Goal: Browse casually

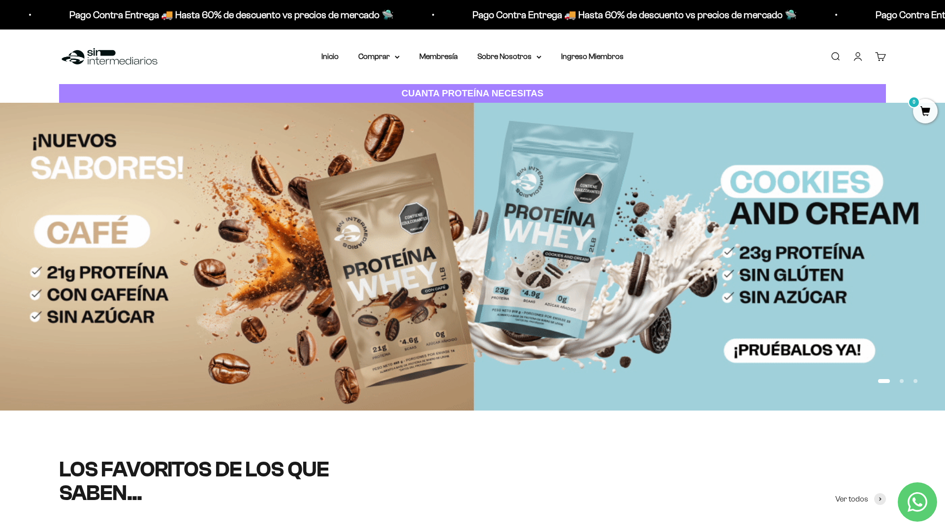
scroll to position [56, 0]
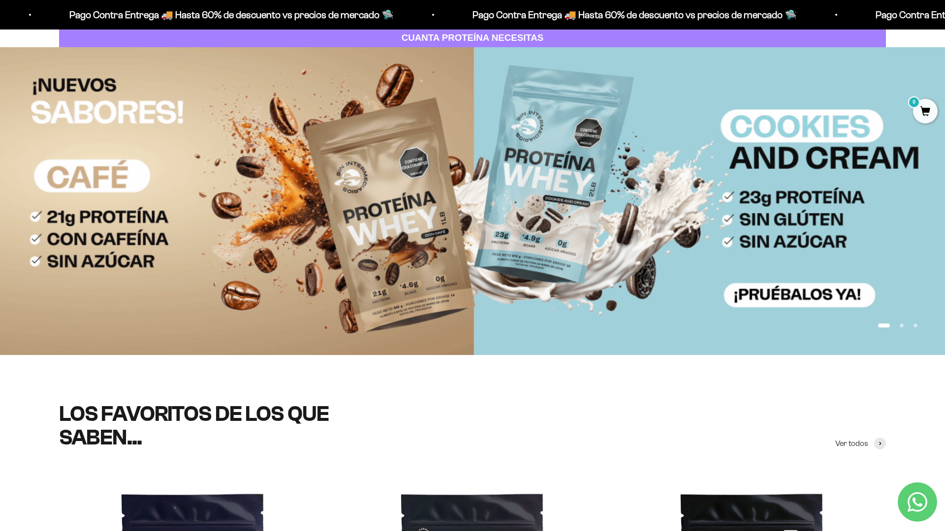
scroll to position [129, 0]
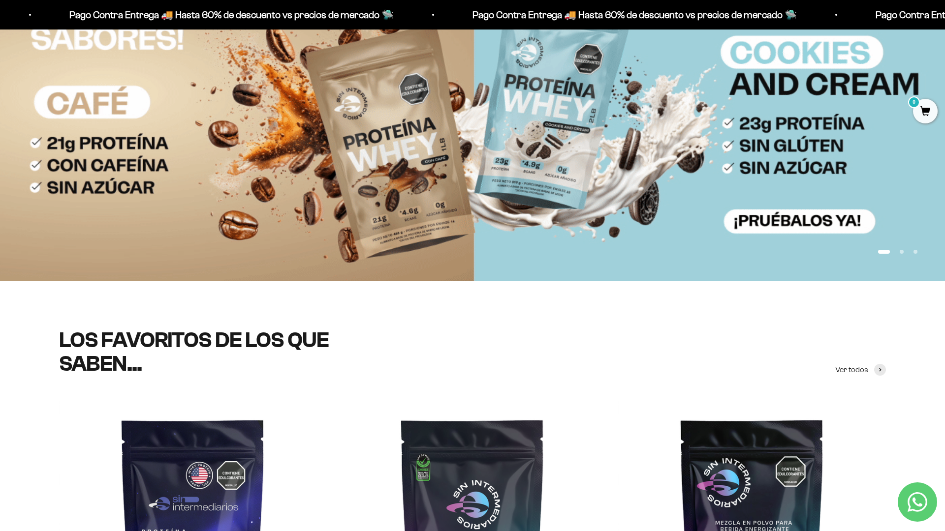
click at [911, 137] on img at bounding box center [472, 126] width 945 height 307
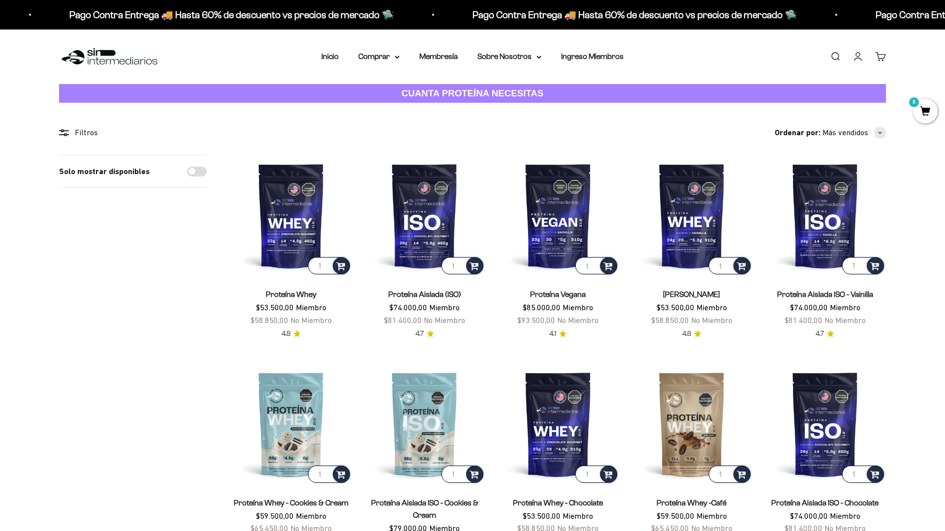
scroll to position [139, 0]
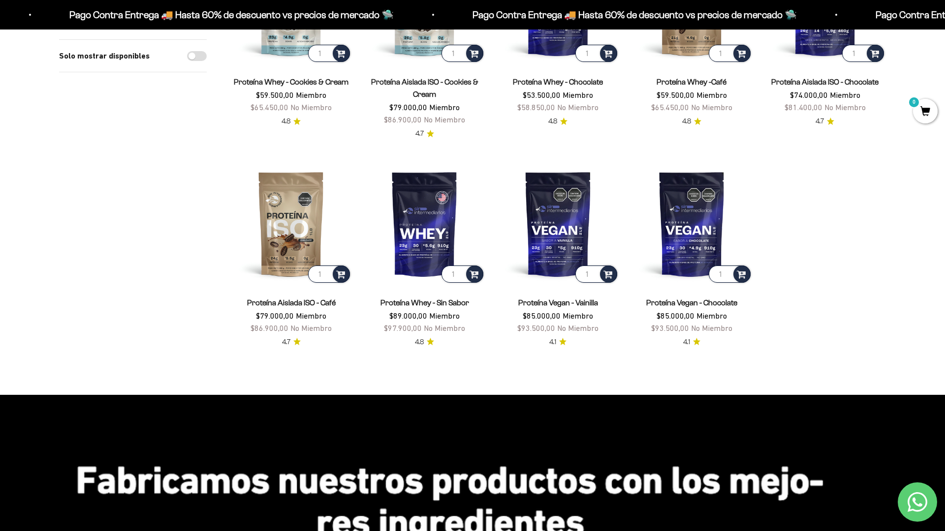
click at [944, 22] on html "Ir al contenido Pago Contra Entrega 🚚 Hasta 60% de descuento vs precios de merc…" at bounding box center [472, 535] width 945 height 1913
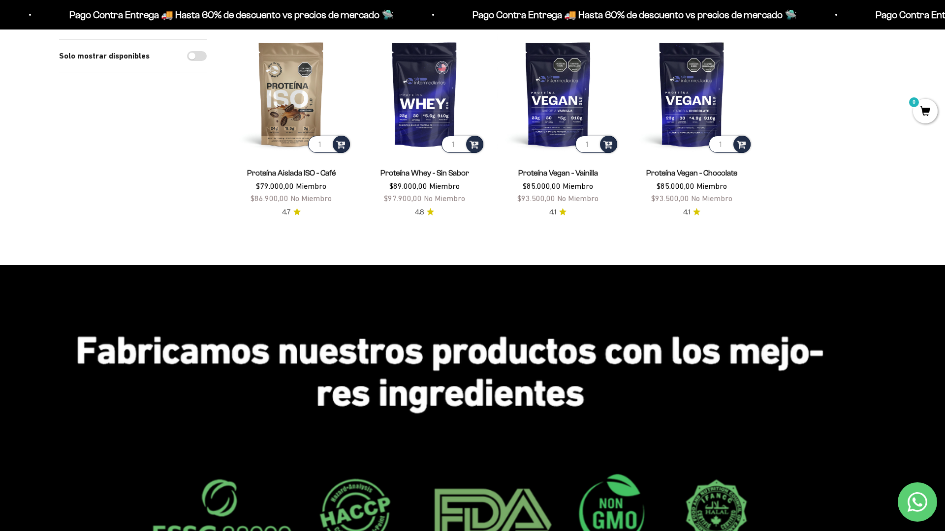
click at [944, 22] on html "Ir al contenido Pago Contra Entrega 🚚 Hasta 60% de descuento vs precios de merc…" at bounding box center [472, 405] width 945 height 1913
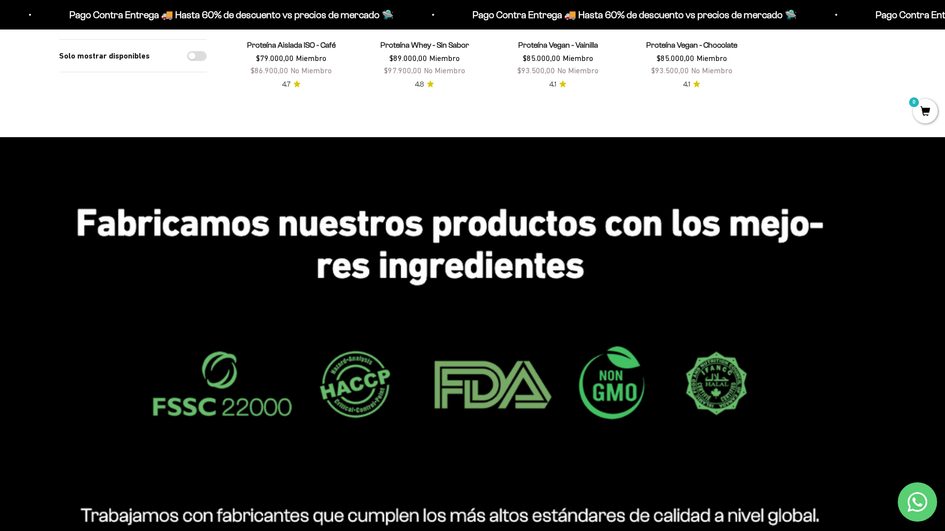
click at [944, 22] on html "Ir al contenido Pago Contra Entrega 🚚 Hasta 60% de descuento vs precios de merc…" at bounding box center [472, 277] width 945 height 1913
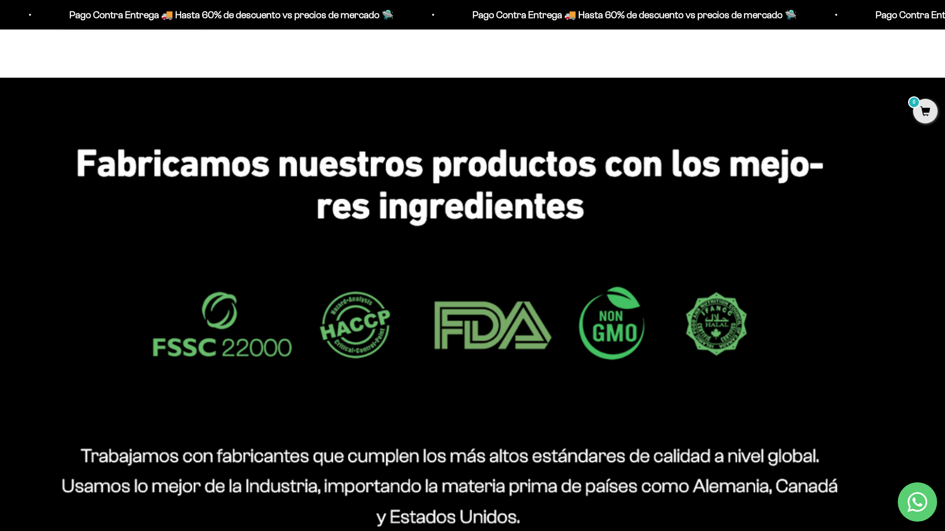
click at [944, 22] on html "Ir al contenido Pago Contra Entrega 🚚 Hasta 60% de descuento vs precios de merc…" at bounding box center [472, 218] width 945 height 1913
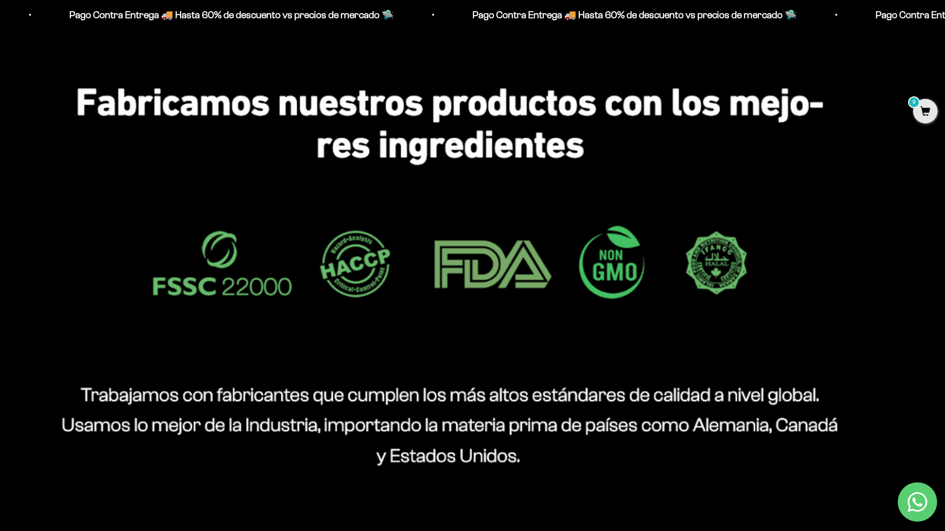
click at [944, 22] on html "Ir al contenido Pago Contra Entrega 🚚 Hasta 60% de descuento vs precios de merc…" at bounding box center [472, 157] width 945 height 1913
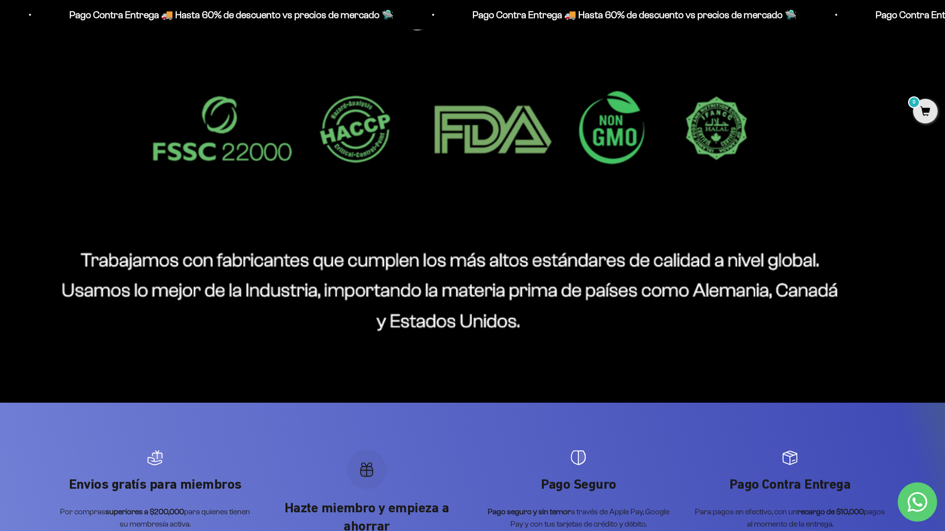
click at [240, 531] on html "Ir al contenido Pago Contra Entrega 🚚 Hasta 60% de descuento vs precios de merc…" at bounding box center [472, 22] width 945 height 1913
click at [944, 22] on html "Ir al contenido Pago Contra Entrega 🚚 Hasta 60% de descuento vs precios de merc…" at bounding box center [472, 22] width 945 height 1913
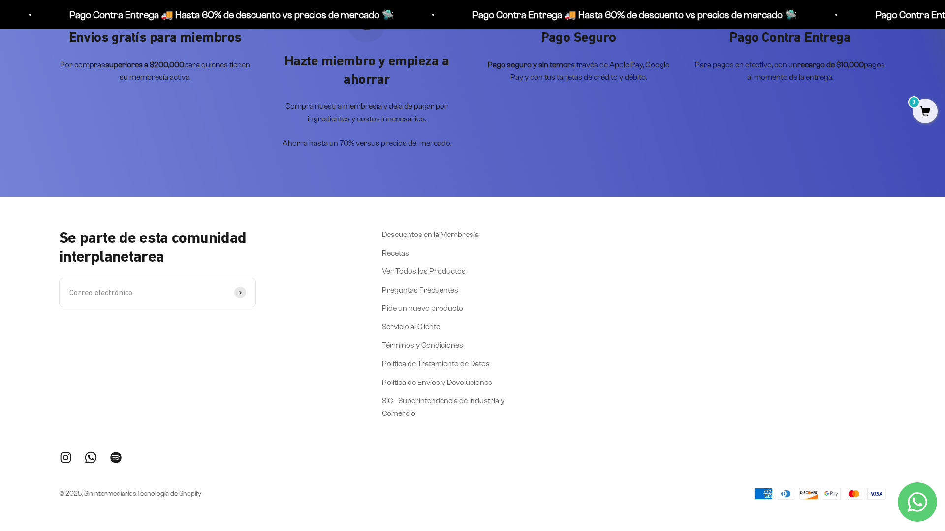
click at [911, 137] on div "Envios gratís para miembros Por compras superiores a $200,000 para quienes tien…" at bounding box center [472, 76] width 945 height 241
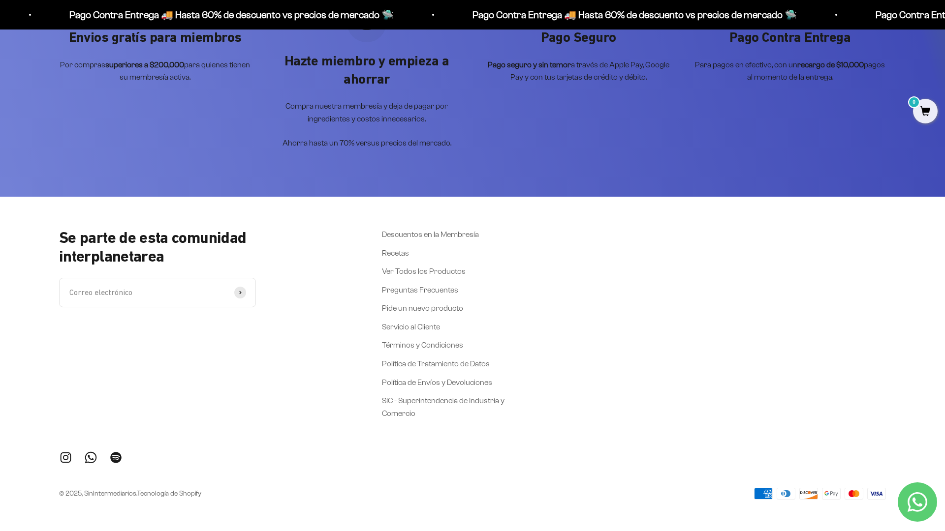
click at [911, 381] on div "Se parte de esta comunidad interplanetarea Correo electrónico Suscribirse Descu…" at bounding box center [472, 364] width 945 height 335
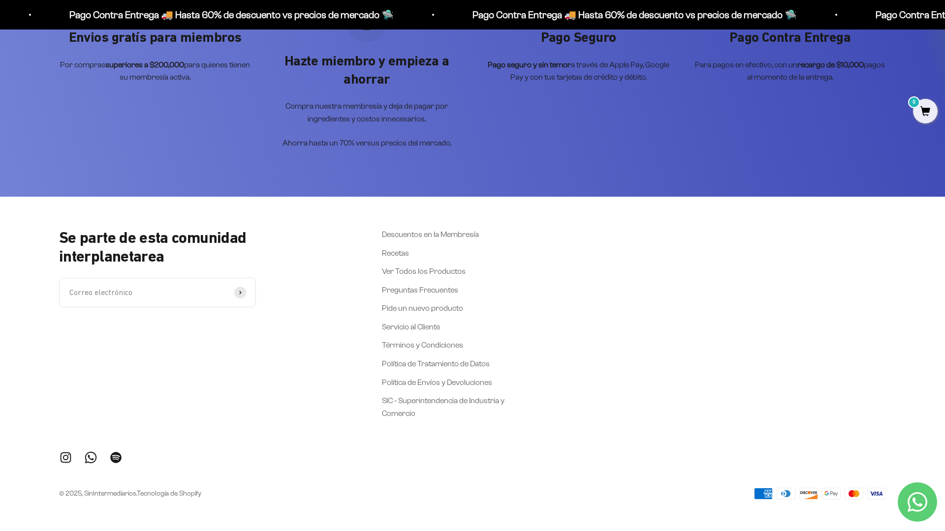
click at [911, 381] on div "Se parte de esta comunidad interplanetarea Correo electrónico Suscribirse Descu…" at bounding box center [472, 364] width 945 height 335
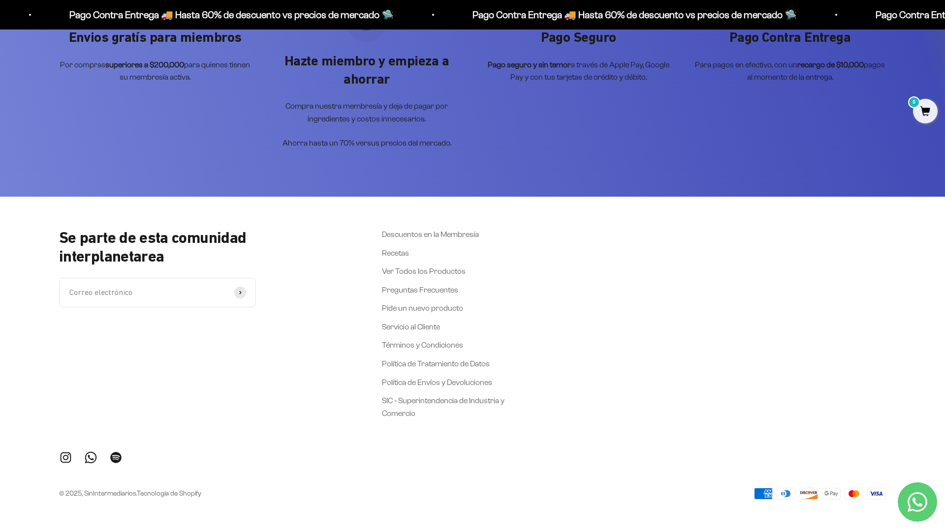
click at [911, 137] on div "Envios gratís para miembros Por compras superiores a $200,000 para quienes tien…" at bounding box center [472, 76] width 945 height 241
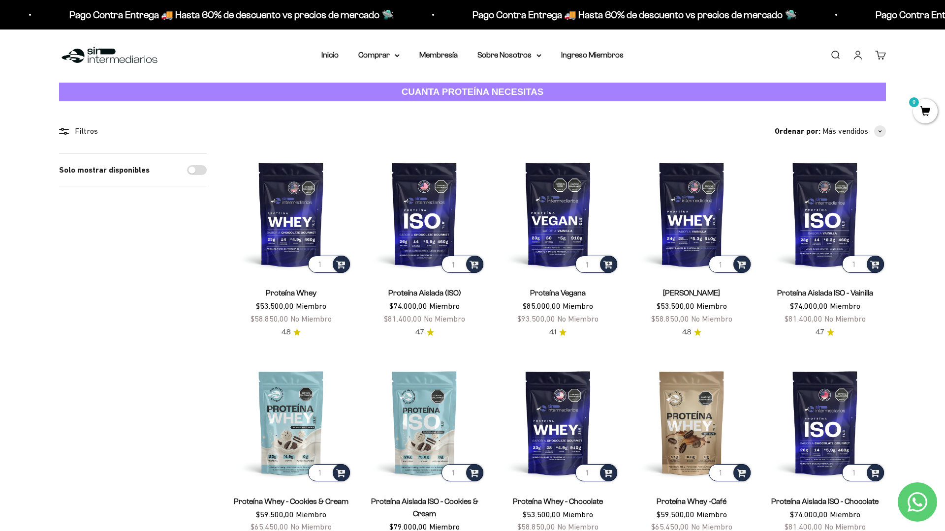
scroll to position [0, 0]
